Goal: Task Accomplishment & Management: Complete application form

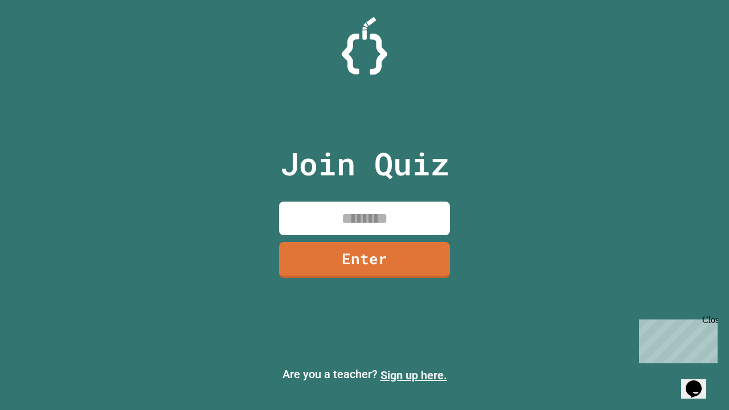
click at [413, 375] on link "Sign up here." at bounding box center [413, 375] width 67 height 14
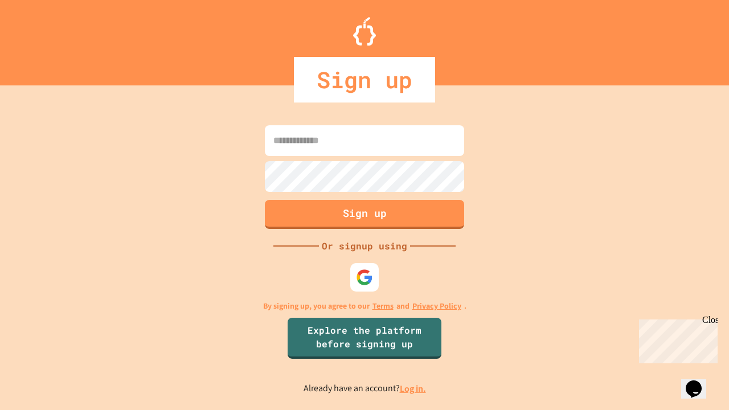
click at [413, 388] on link "Log in." at bounding box center [413, 389] width 26 height 12
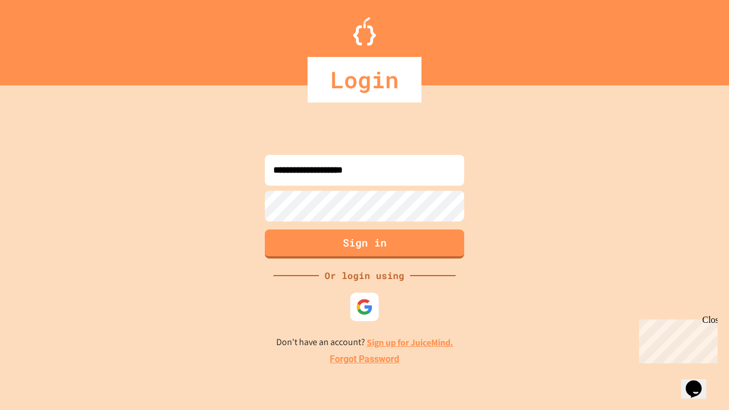
type input "**********"
